Goal: Transaction & Acquisition: Purchase product/service

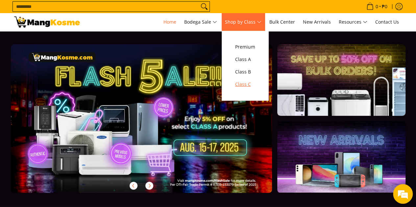
click at [248, 83] on span "Class C" at bounding box center [245, 85] width 20 height 8
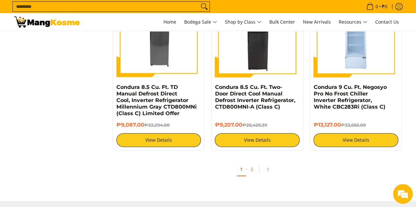
scroll to position [1314, 0]
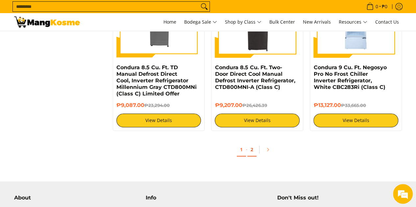
click at [251, 150] on link "2" at bounding box center [251, 149] width 9 height 13
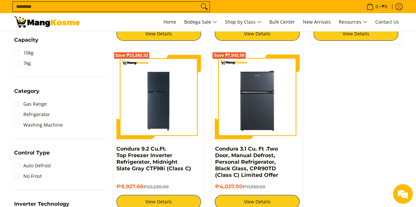
scroll to position [296, 0]
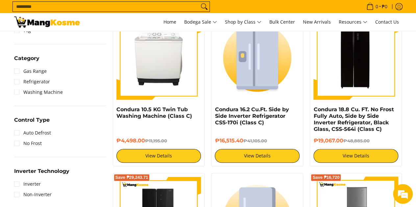
scroll to position [263, 0]
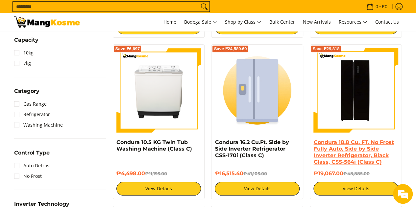
click at [344, 157] on link "Condura 18.8 Cu. FT. No Frost Fully Auto, Side by Side Inverter Refrigerator, B…" at bounding box center [353, 152] width 80 height 26
